Goal: Complete application form: Complete application form

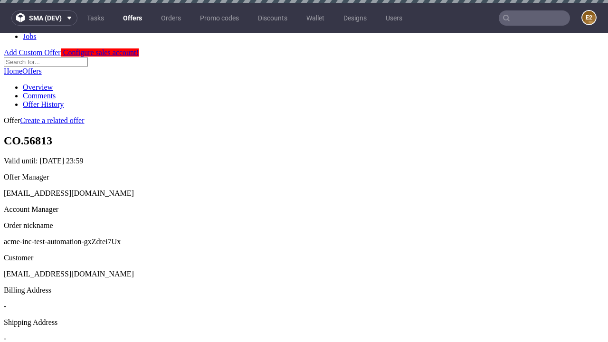
scroll to position [3, 0]
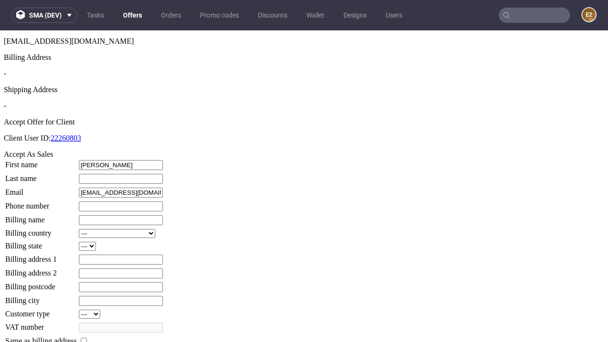
type input "Mathias"
type input "Moen"
type input "1509813888"
type input "Reyes.Mraz29"
select select "13"
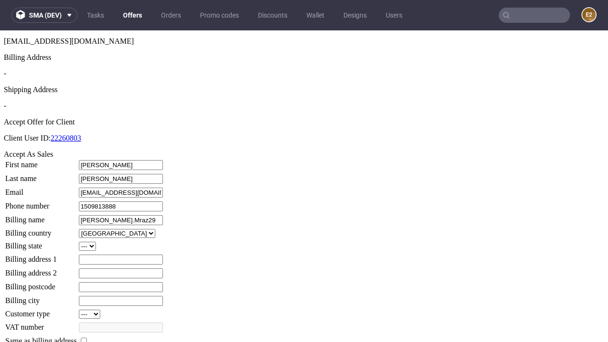
select select "132"
type input "Reyes.Mraz29"
type input "2 O'Connell Parade"
type input "BU6 3ZA"
type input "Goldner-on-Hickle"
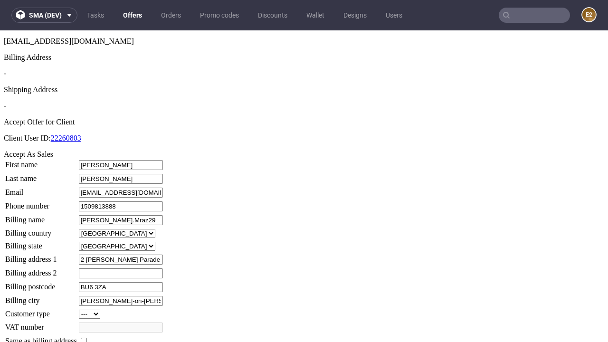
click at [87, 338] on input "checkbox" at bounding box center [84, 341] width 6 height 6
checkbox input "true"
type input "Reyes.Mraz29"
select select "13"
type input "2 O'Connell Parade"
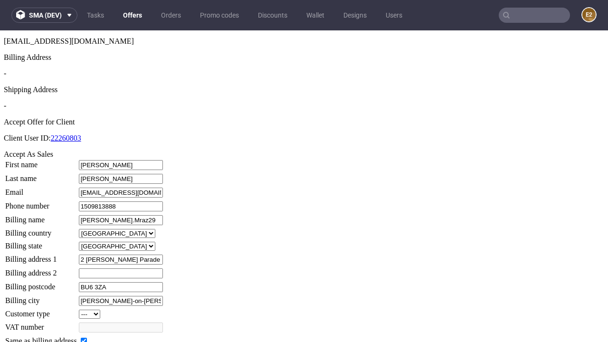
type input "BU6 3ZA"
type input "Goldner-on-Hickle"
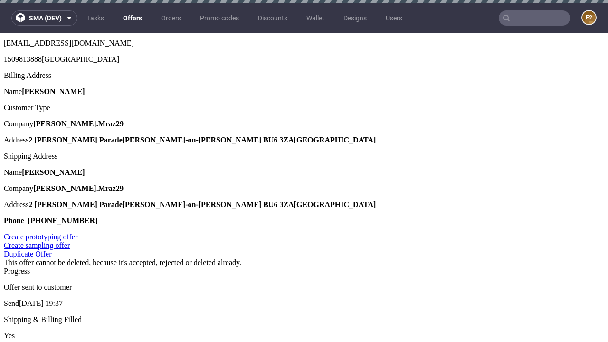
scroll to position [0, 0]
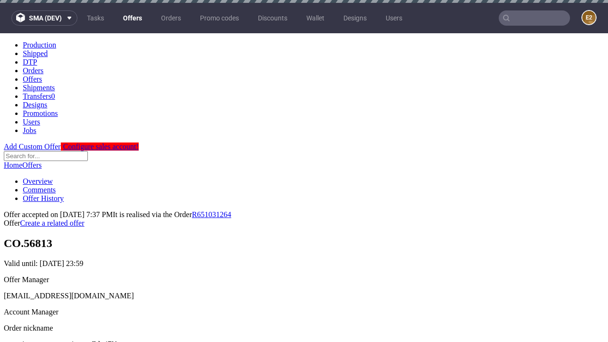
type input "[DATE]"
select select "12214305"
type input "In progress..."
